Goal: Task Accomplishment & Management: Complete application form

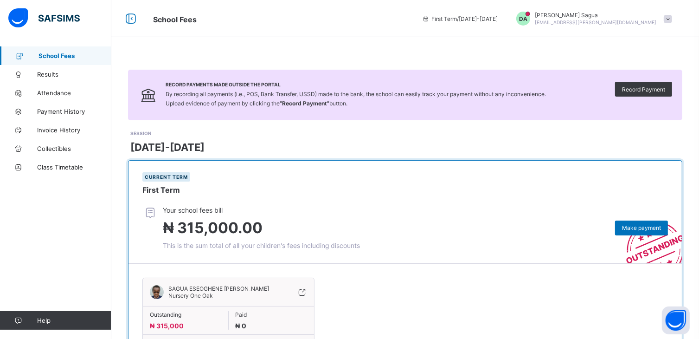
click at [334, 143] on div "[DATE]-[DATE]" at bounding box center [406, 147] width 552 height 12
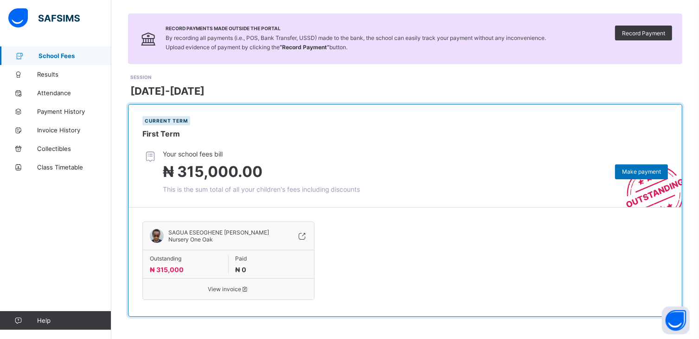
scroll to position [57, 0]
click at [246, 291] on icon at bounding box center [245, 287] width 8 height 7
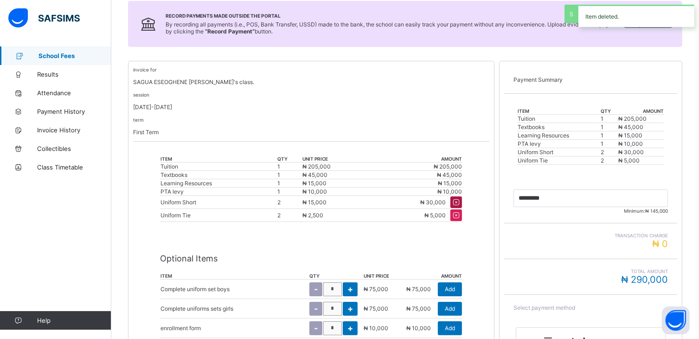
click at [460, 201] on icon at bounding box center [456, 202] width 10 height 9
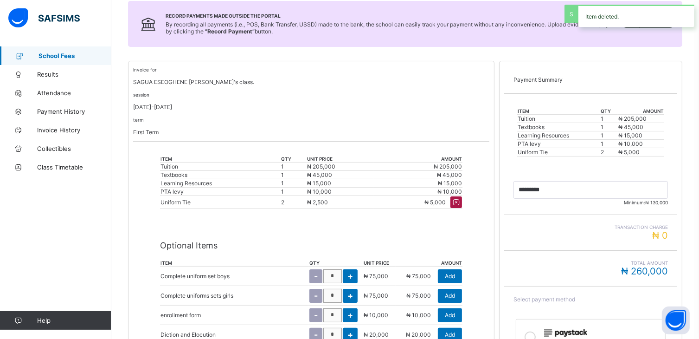
click at [460, 201] on icon at bounding box center [456, 202] width 10 height 9
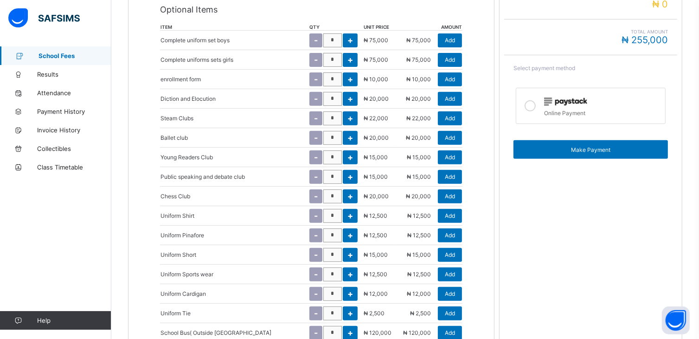
scroll to position [347, 0]
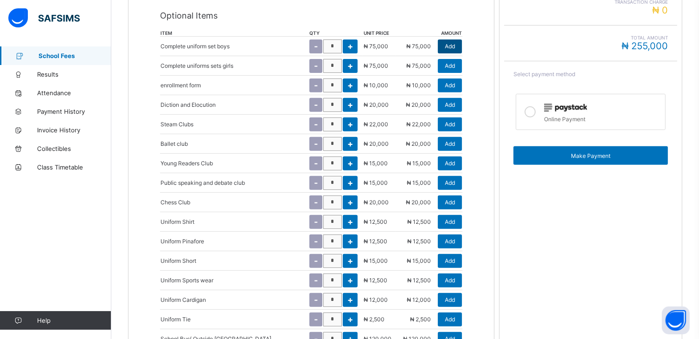
click at [452, 49] on span "Add" at bounding box center [450, 46] width 10 height 7
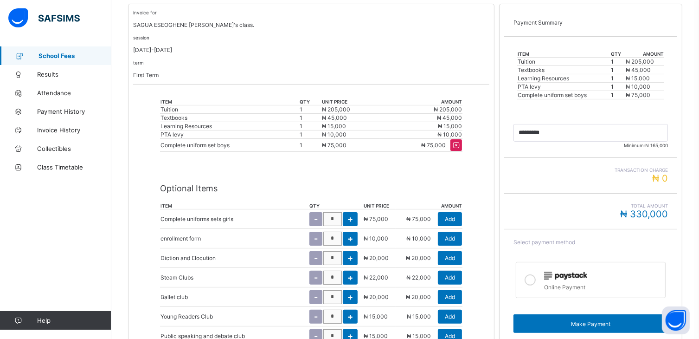
scroll to position [192, 0]
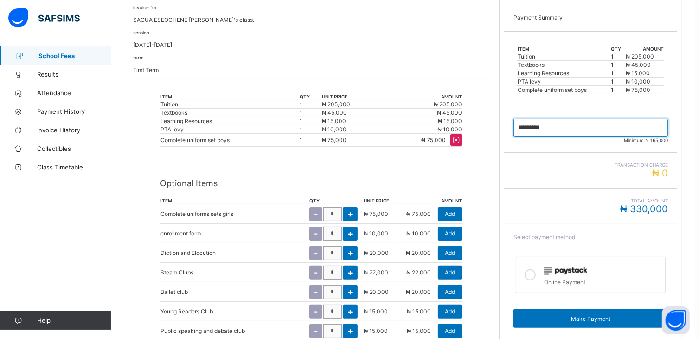
click at [528, 128] on input "currency" at bounding box center [591, 128] width 155 height 18
type input "*********"
click at [536, 278] on icon at bounding box center [530, 274] width 11 height 11
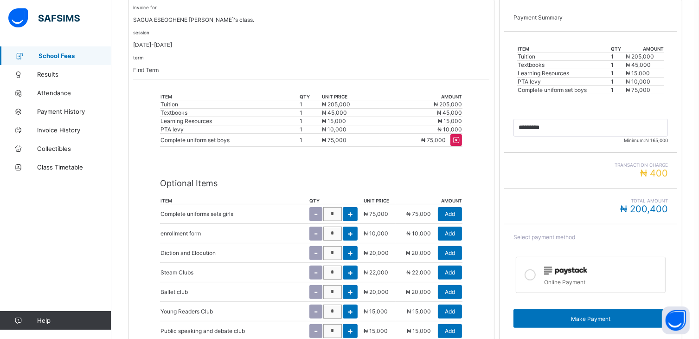
click at [536, 273] on icon at bounding box center [530, 274] width 11 height 11
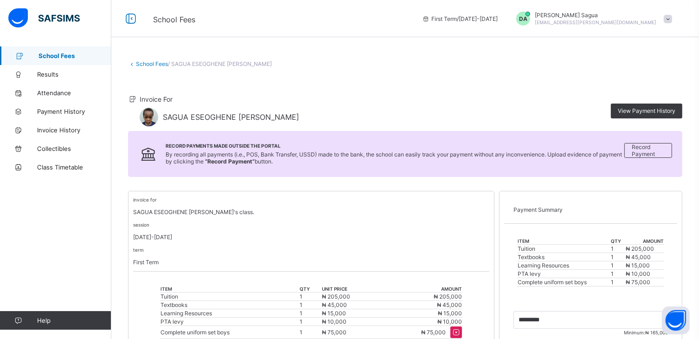
click at [70, 58] on span "School Fees" at bounding box center [75, 55] width 73 height 7
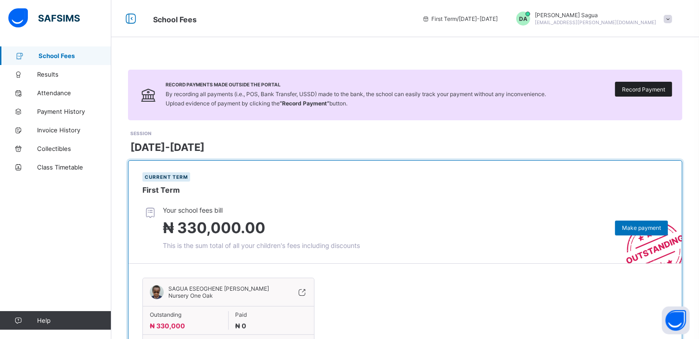
click at [640, 88] on span "Record Payment" at bounding box center [643, 89] width 43 height 7
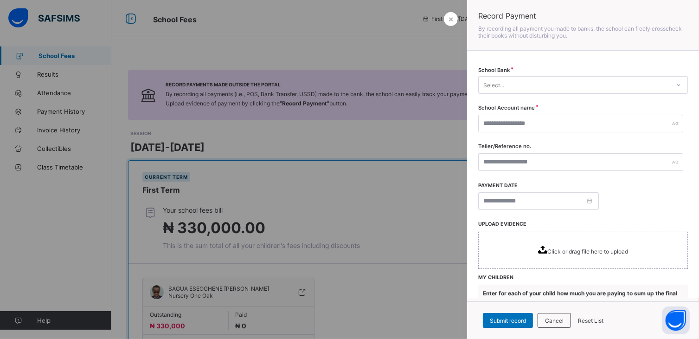
click at [536, 80] on div "Select..." at bounding box center [574, 84] width 191 height 13
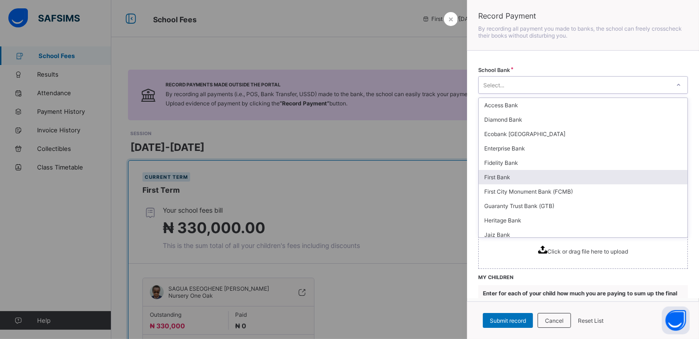
click at [501, 177] on div "First Bank" at bounding box center [583, 177] width 209 height 14
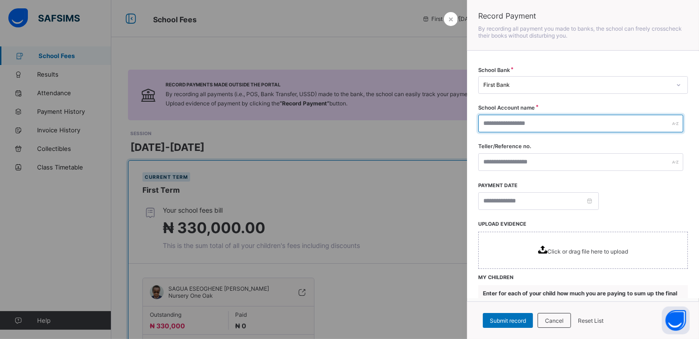
click at [522, 120] on input "text" at bounding box center [580, 124] width 205 height 18
type input "**********"
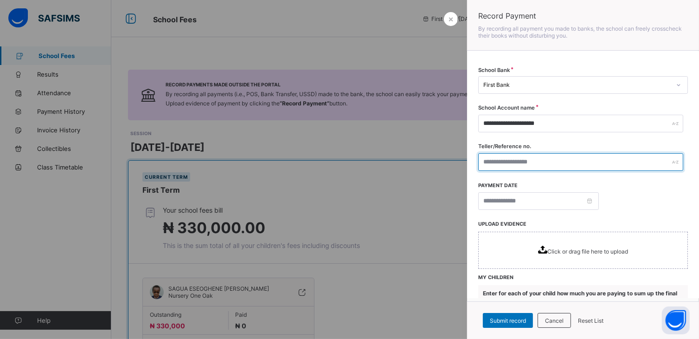
click at [532, 161] on input "text" at bounding box center [580, 162] width 205 height 18
type input "**********"
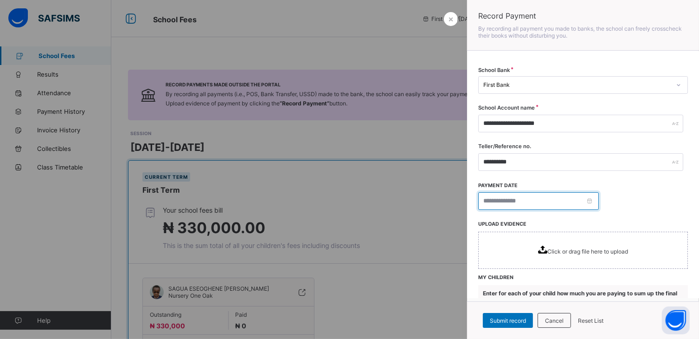
click at [485, 203] on input at bounding box center [538, 201] width 121 height 18
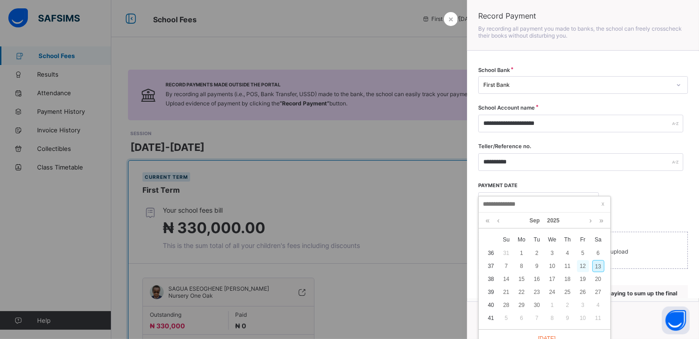
click at [584, 270] on div "12" at bounding box center [583, 266] width 12 height 12
type input "**********"
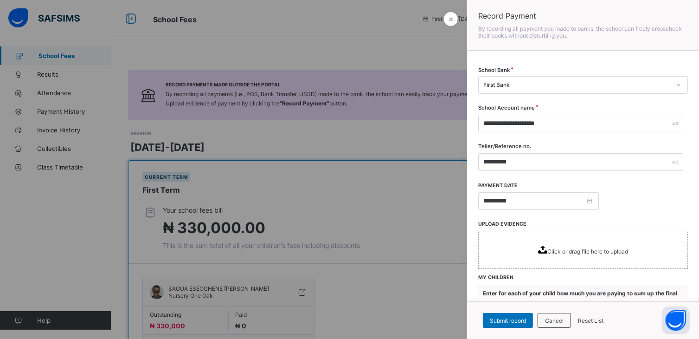
scroll to position [24, 0]
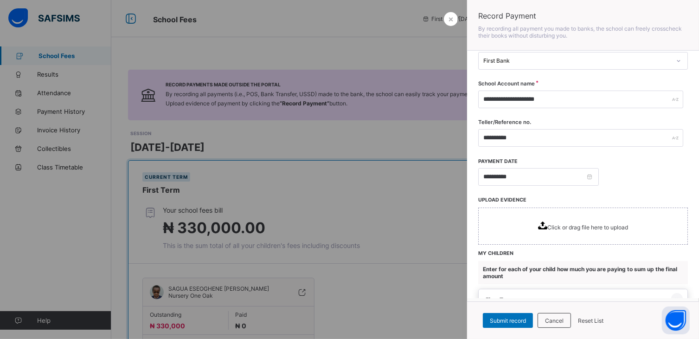
click at [555, 218] on div "Click or drag file here to upload" at bounding box center [583, 225] width 210 height 37
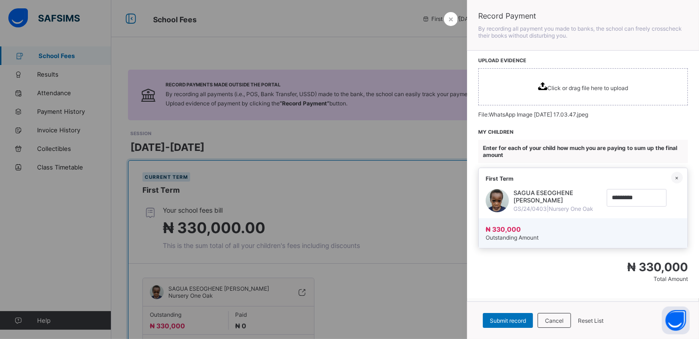
scroll to position [167, 0]
click at [607, 194] on input "currency" at bounding box center [637, 198] width 60 height 18
type input "********"
click at [524, 316] on div "Submit record" at bounding box center [508, 320] width 50 height 15
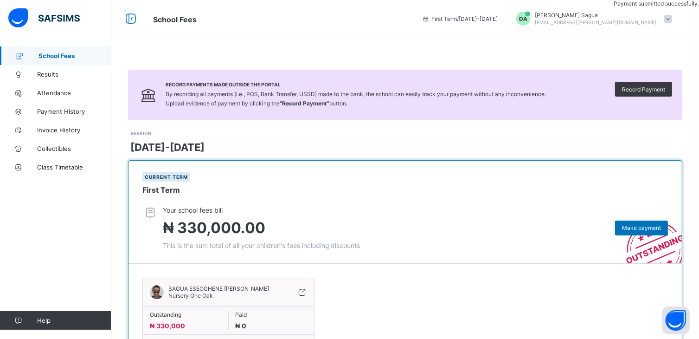
scroll to position [81, 0]
